Goal: Use online tool/utility: Utilize a website feature to perform a specific function

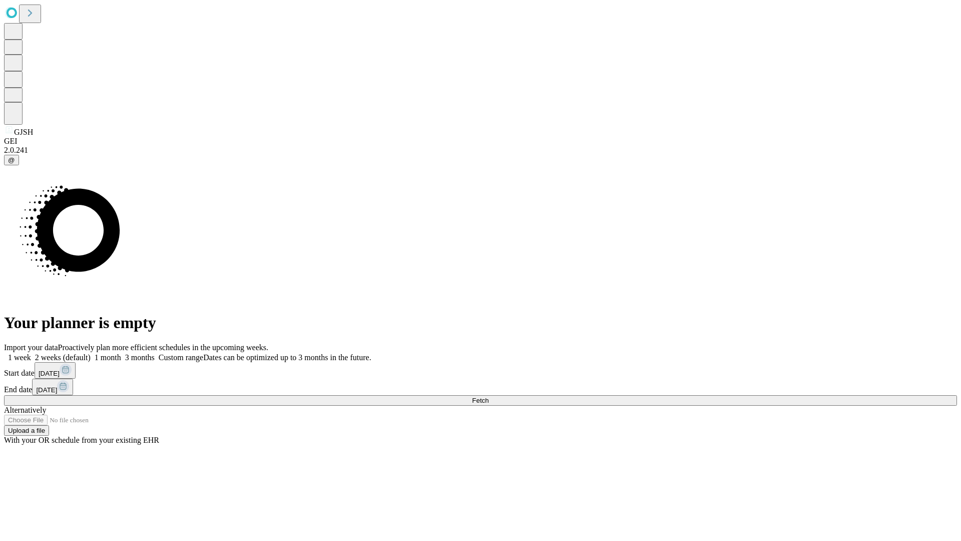
click at [488, 396] on span "Fetch" at bounding box center [480, 400] width 17 height 8
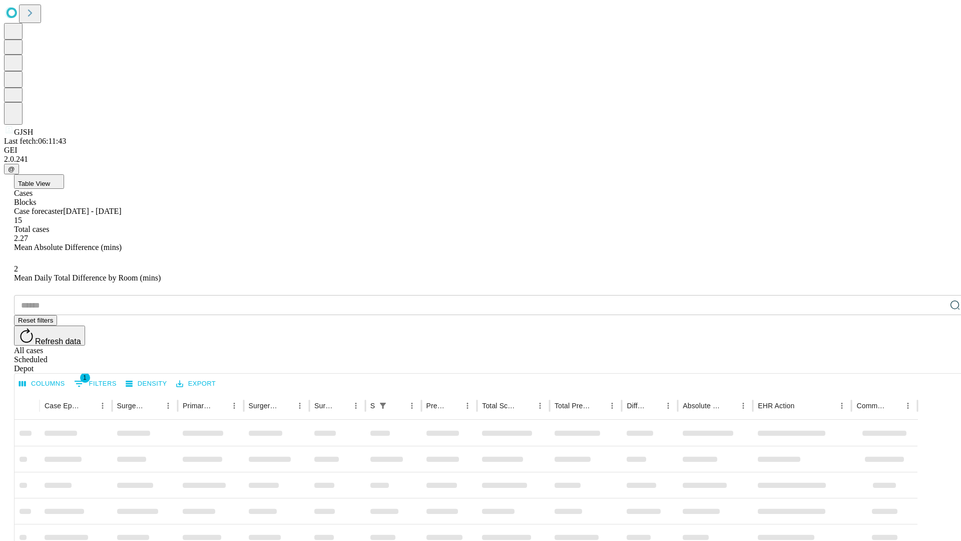
click at [50, 180] on span "Table View" at bounding box center [34, 184] width 32 height 8
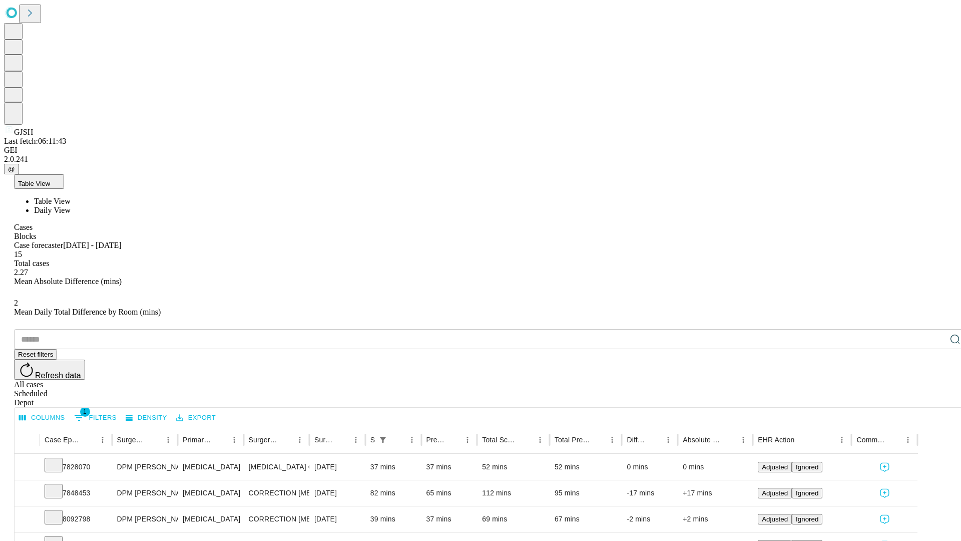
click at [71, 206] on span "Daily View" at bounding box center [52, 210] width 37 height 9
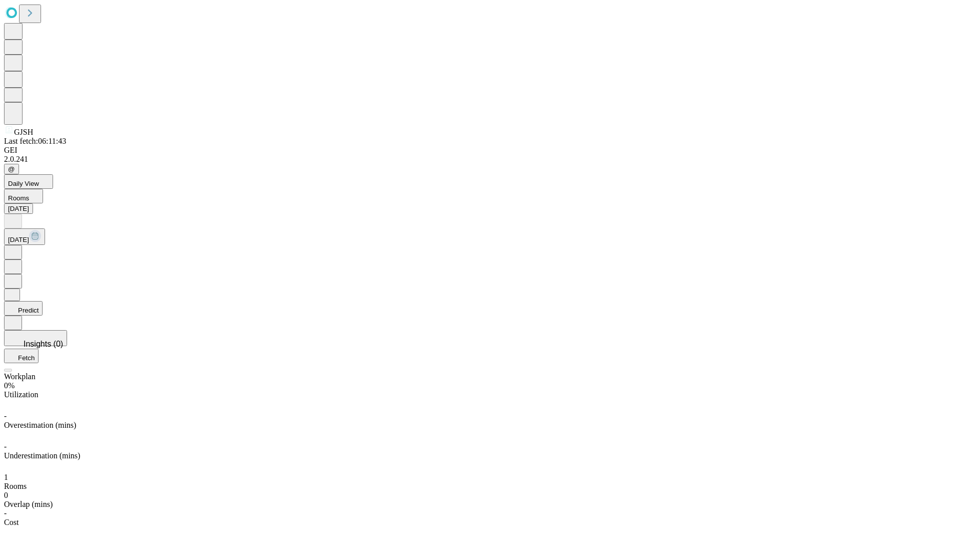
click at [43, 301] on button "Predict" at bounding box center [23, 308] width 39 height 15
